Goal: Transaction & Acquisition: Download file/media

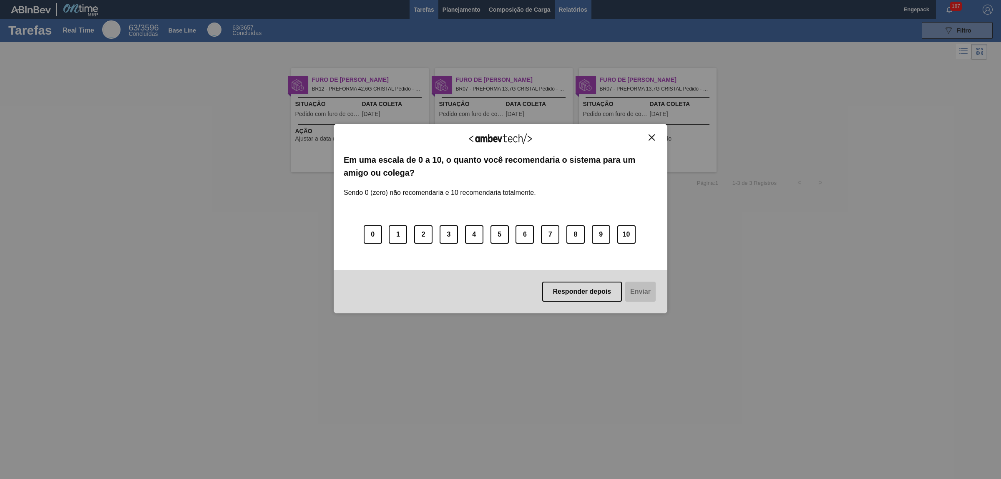
drag, startPoint x: 649, startPoint y: 134, endPoint x: 567, endPoint y: 8, distance: 150.1
click at [649, 134] on img "Close" at bounding box center [652, 137] width 6 height 6
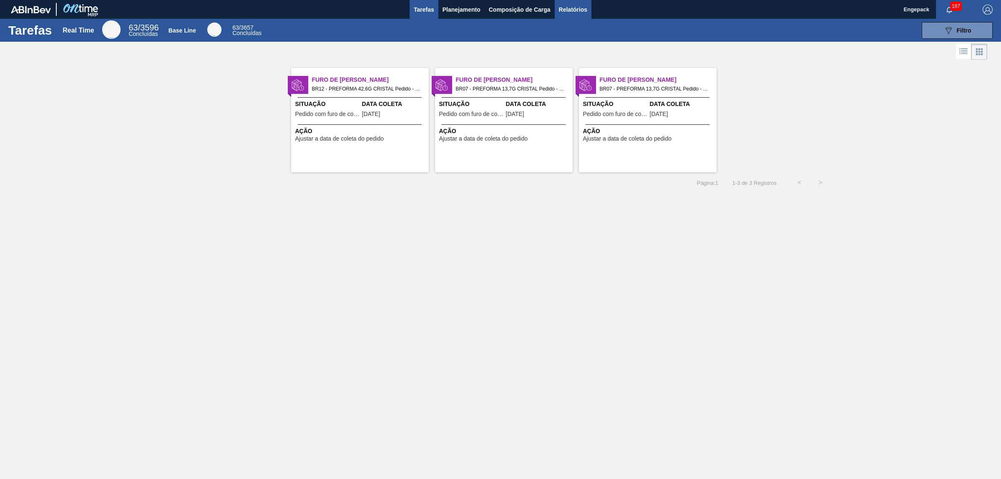
click at [584, 10] on span "Relatórios" at bounding box center [573, 10] width 28 height 10
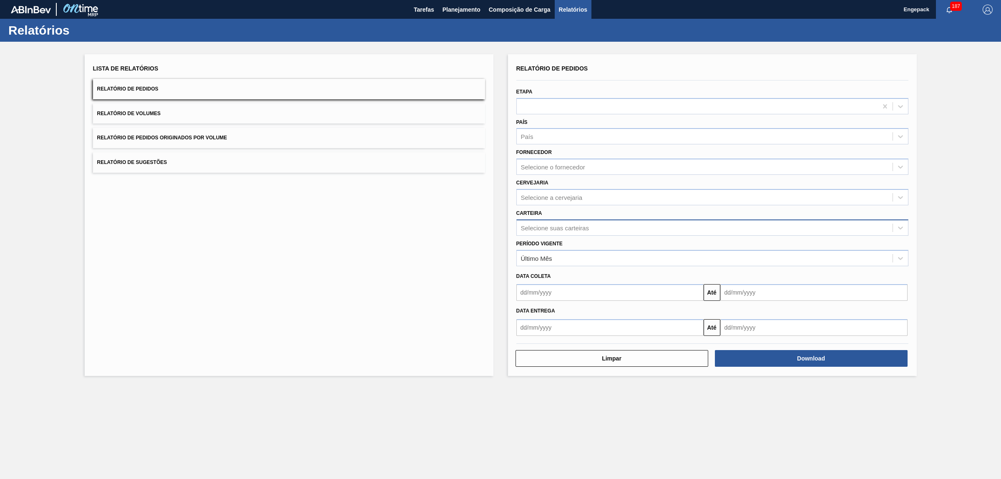
click at [536, 230] on div "Selecione suas carteiras" at bounding box center [555, 227] width 68 height 7
click at [559, 258] on div "Último Mês" at bounding box center [705, 258] width 376 height 12
click at [559, 260] on div "Último Mês" at bounding box center [705, 258] width 376 height 12
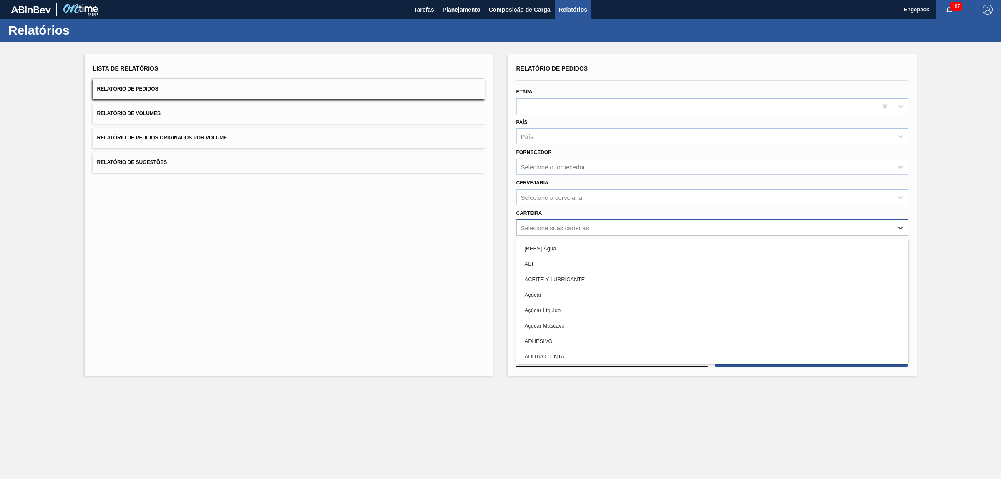
click at [534, 229] on div "Selecione suas carteiras" at bounding box center [555, 227] width 68 height 7
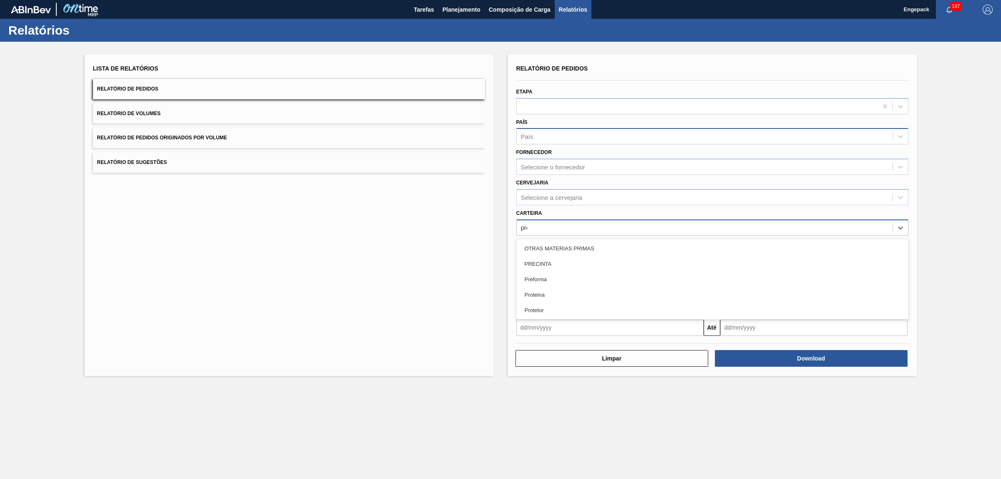
type input "pref"
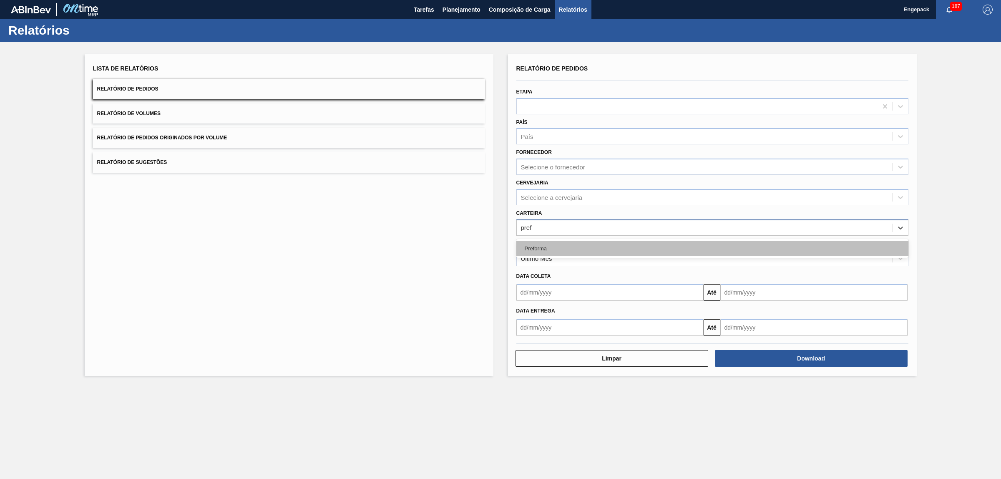
click at [531, 242] on div "Preforma" at bounding box center [712, 248] width 392 height 15
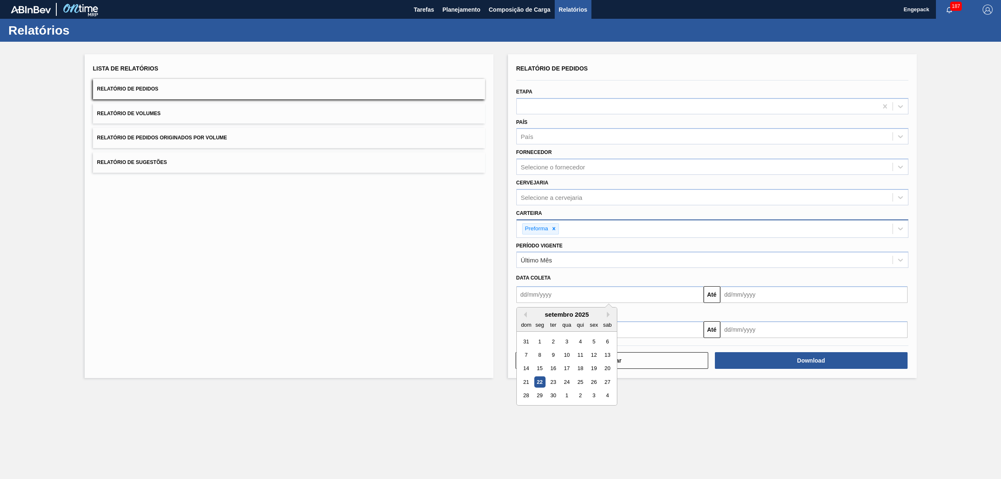
click at [533, 297] on input "text" at bounding box center [609, 294] width 187 height 17
click at [542, 345] on div "1" at bounding box center [539, 341] width 11 height 11
type input "[DATE]"
click at [717, 298] on button "Até" at bounding box center [712, 294] width 17 height 17
click at [728, 296] on input "text" at bounding box center [813, 294] width 187 height 17
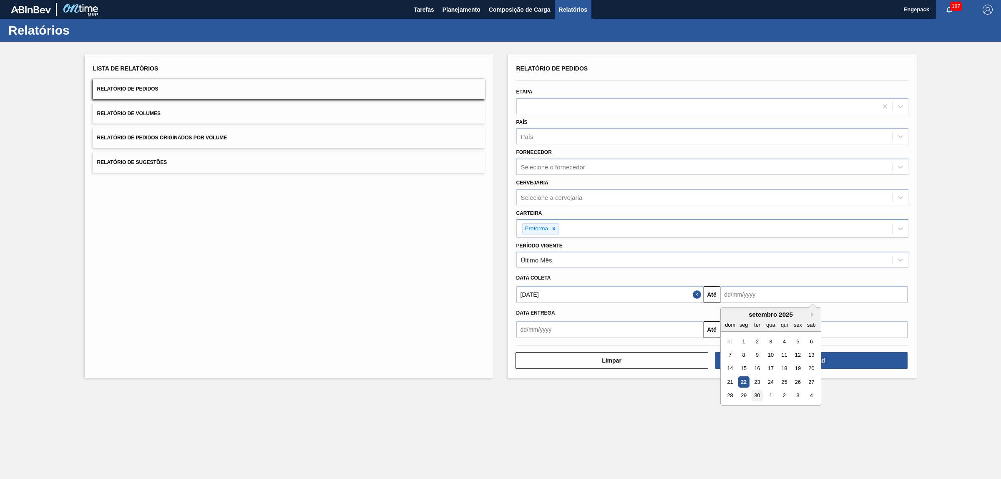
click at [757, 397] on div "30" at bounding box center [756, 395] width 11 height 11
type input "[DATE]"
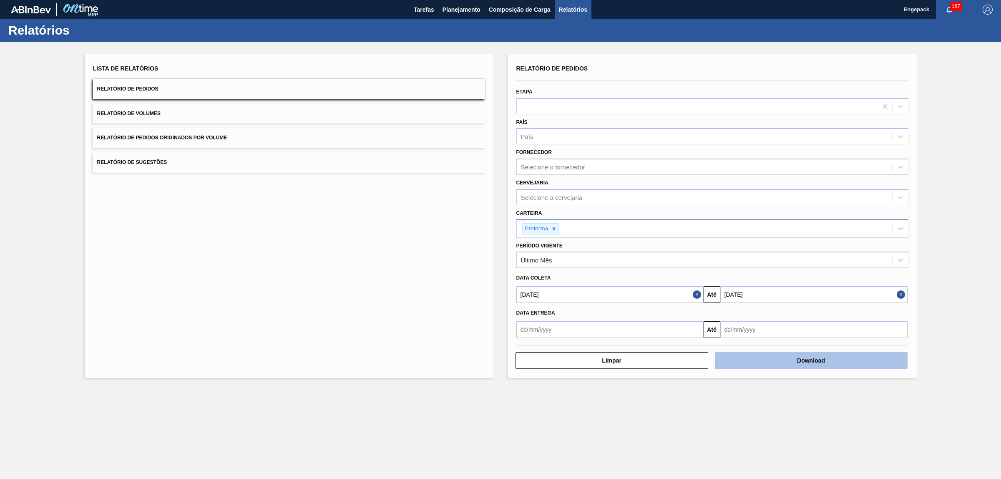
click at [789, 362] on button "Download" at bounding box center [811, 360] width 193 height 17
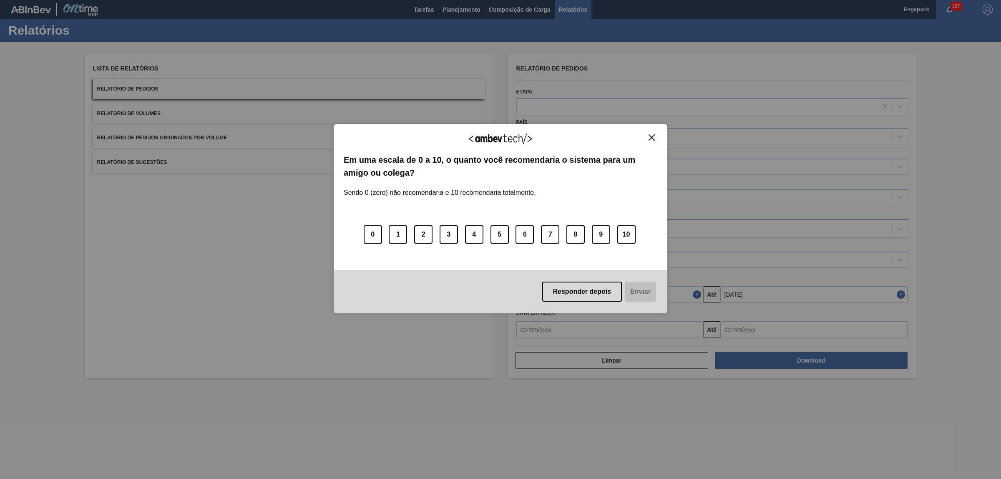
drag, startPoint x: 649, startPoint y: 135, endPoint x: 583, endPoint y: 91, distance: 80.1
click at [649, 135] on img "Close" at bounding box center [652, 137] width 6 height 6
